Goal: Information Seeking & Learning: Learn about a topic

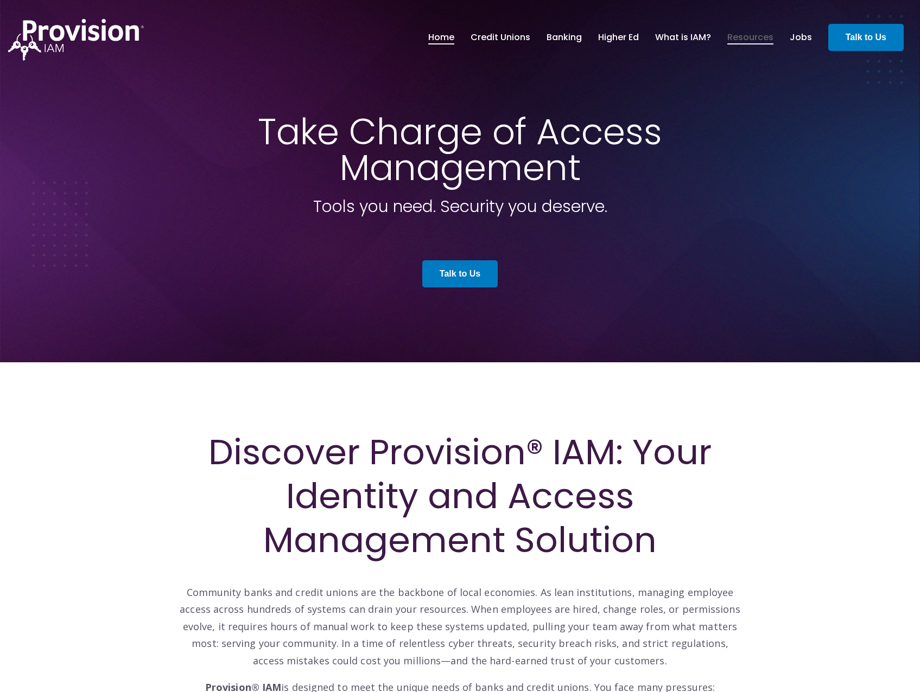
click at [752, 34] on link "Resources" at bounding box center [750, 37] width 46 height 18
click at [579, 37] on link "Banking" at bounding box center [563, 37] width 35 height 18
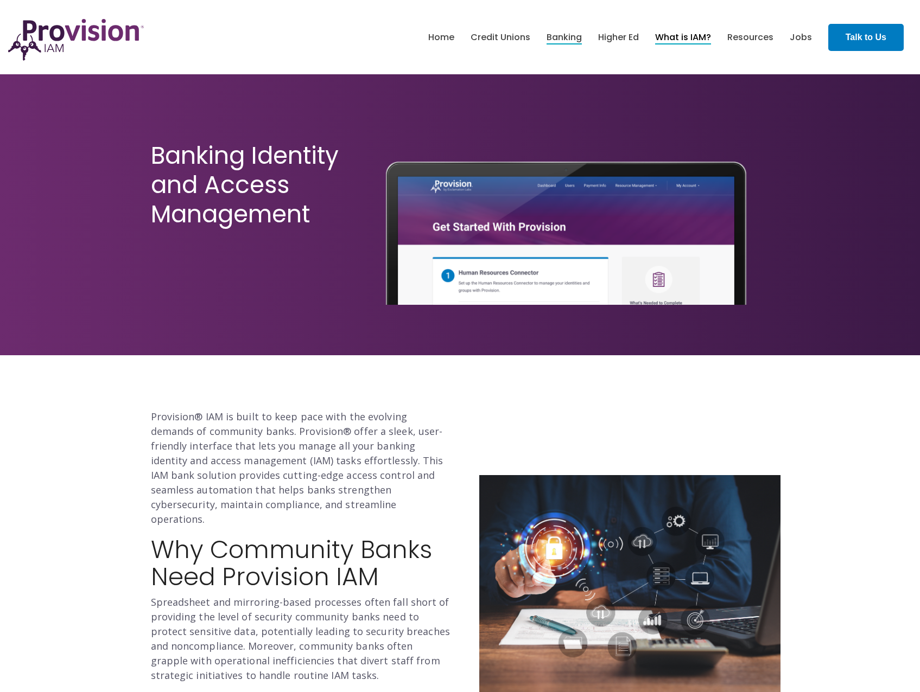
click at [692, 39] on link "What is IAM?" at bounding box center [683, 37] width 56 height 18
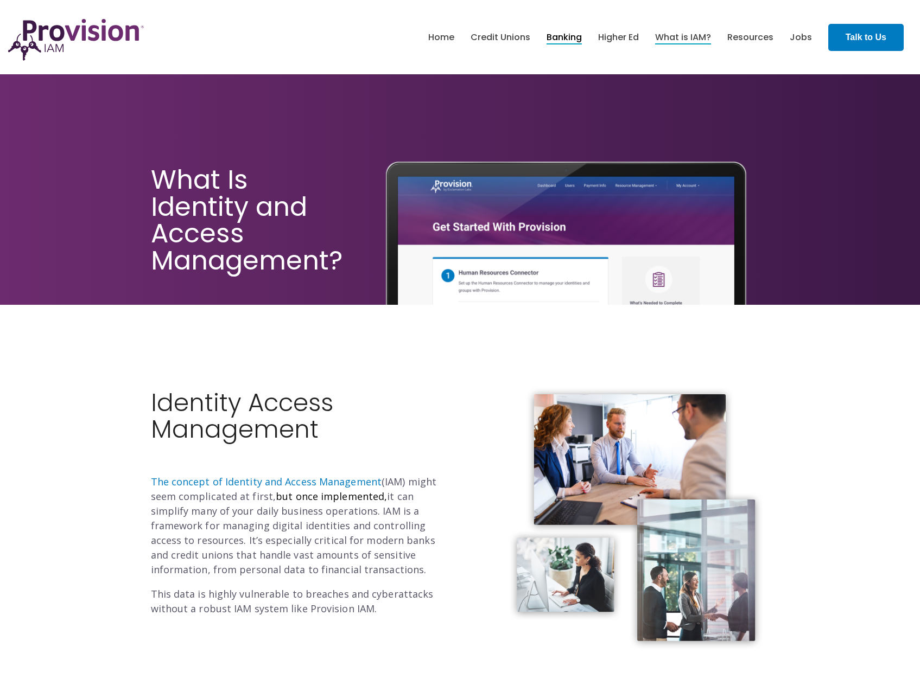
click at [578, 40] on link "Banking" at bounding box center [563, 37] width 35 height 18
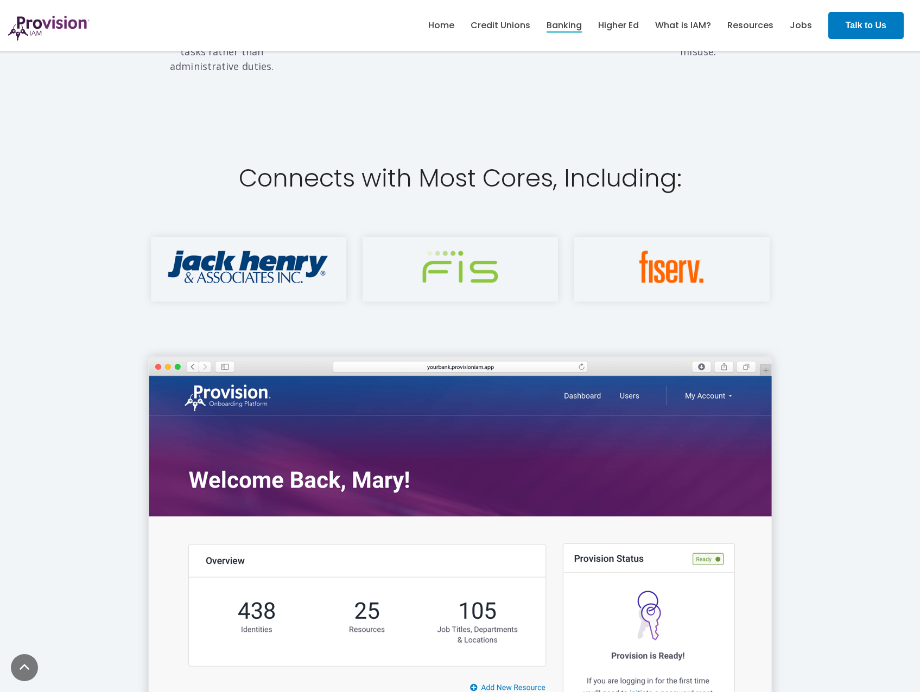
scroll to position [1411, 0]
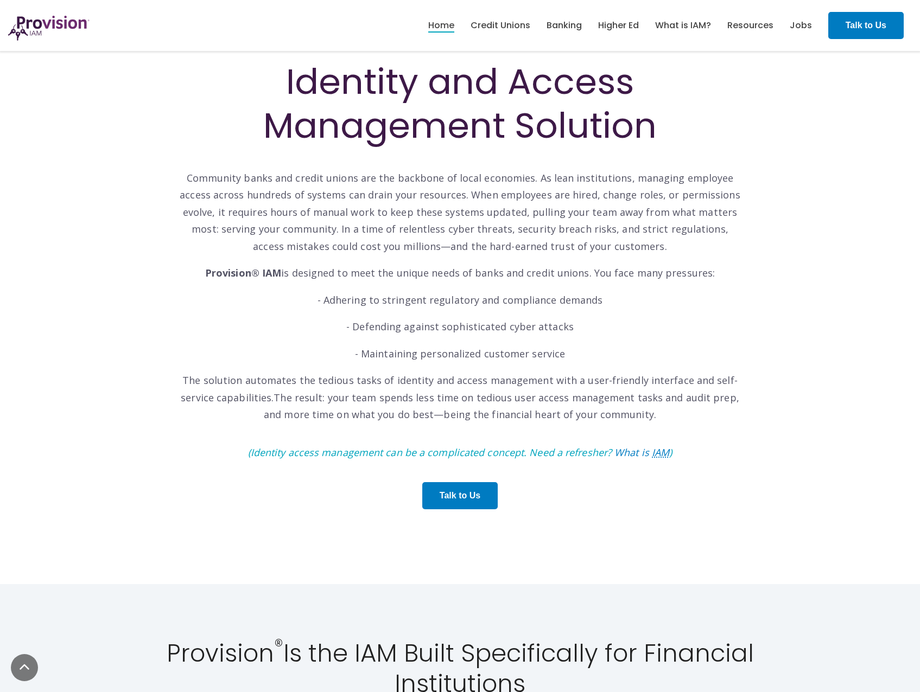
scroll to position [434, 0]
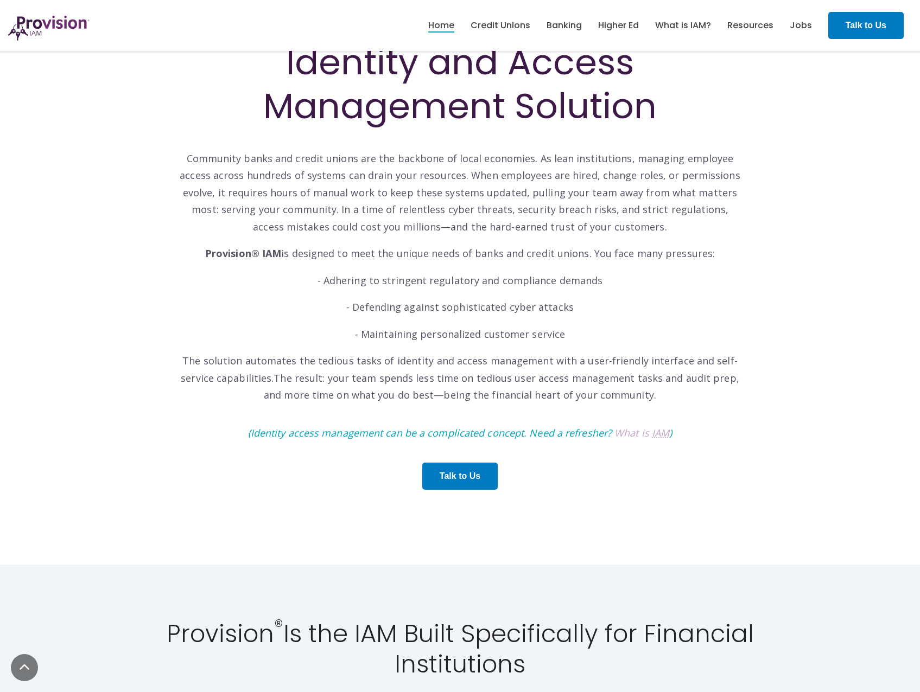
click at [656, 435] on abbr "IAM" at bounding box center [660, 433] width 17 height 13
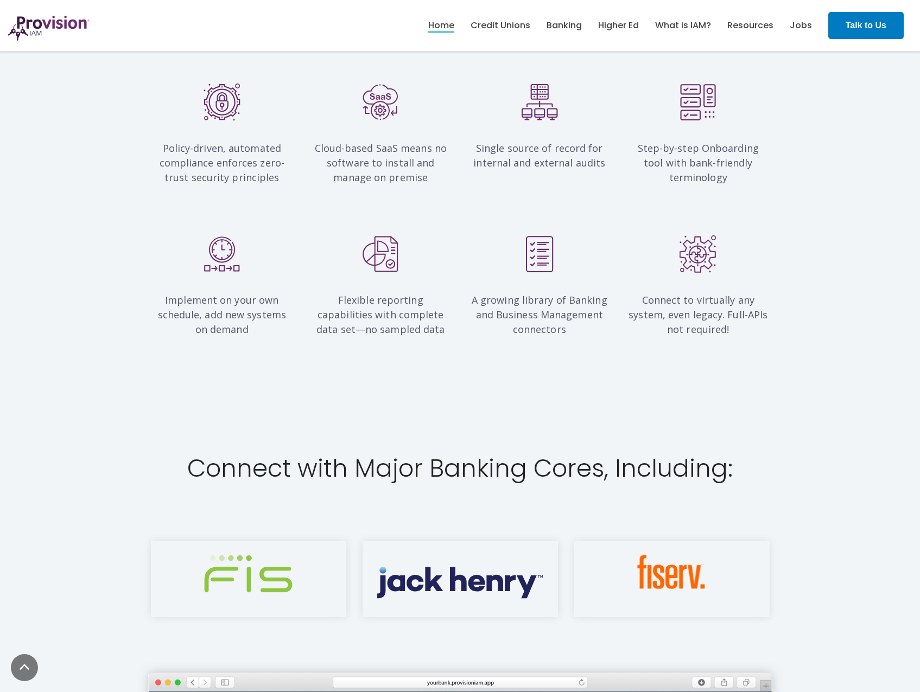
scroll to position [1085, 0]
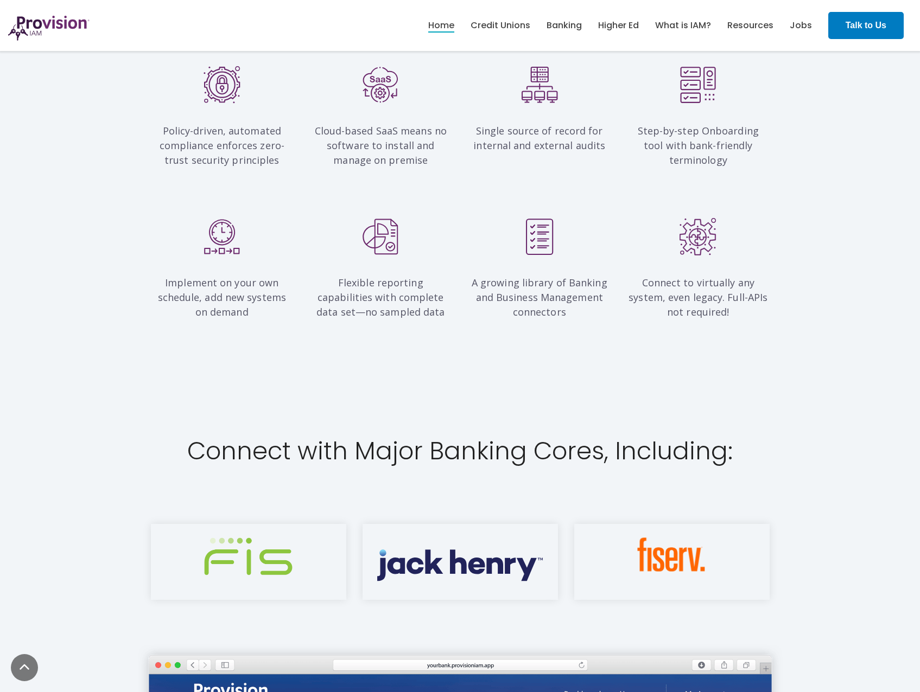
click at [447, 568] on img at bounding box center [460, 560] width 166 height 44
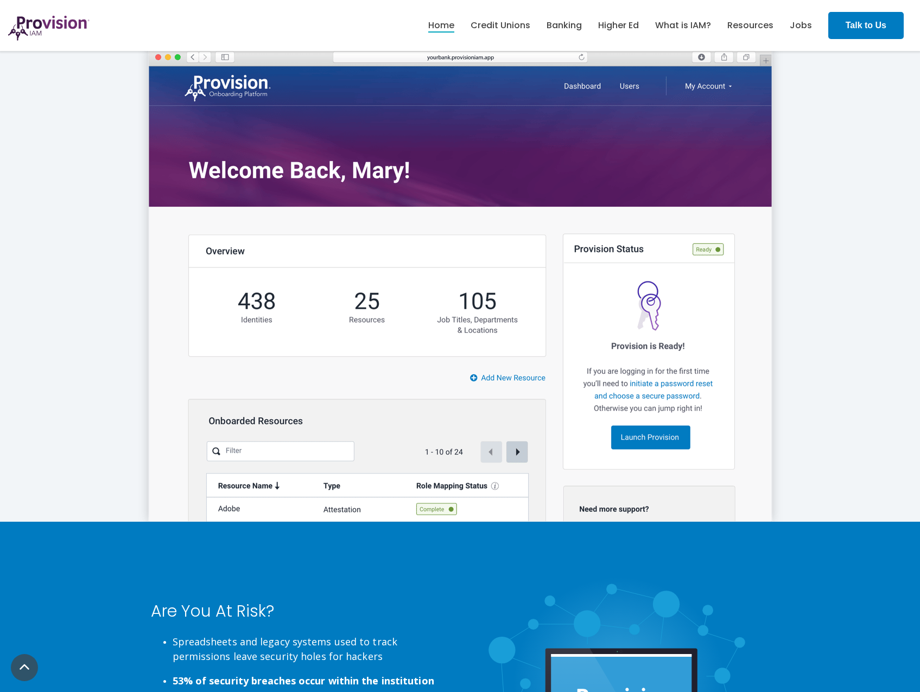
scroll to position [1357, 0]
